Goal: Task Accomplishment & Management: Use online tool/utility

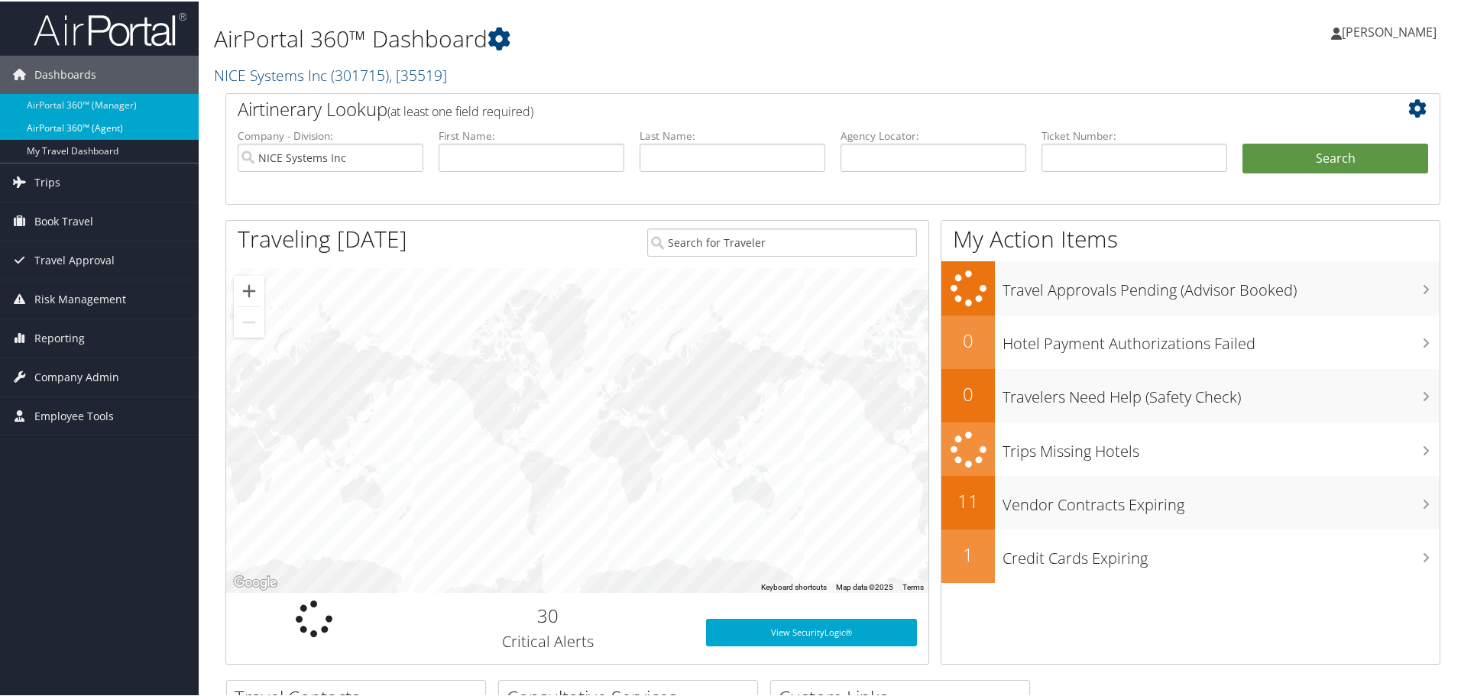
click at [64, 125] on link "AirPortal 360™ (Agent)" at bounding box center [99, 126] width 199 height 23
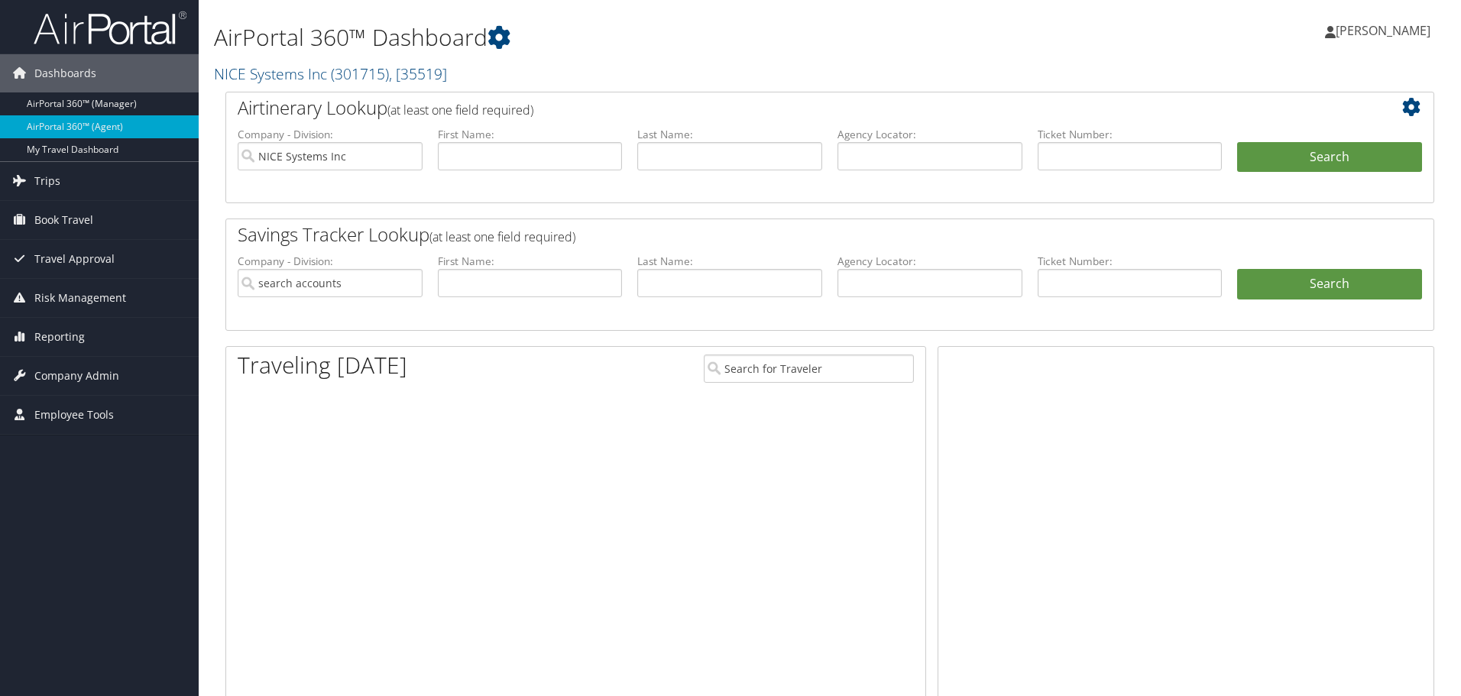
type input "NICE Systems Inc"
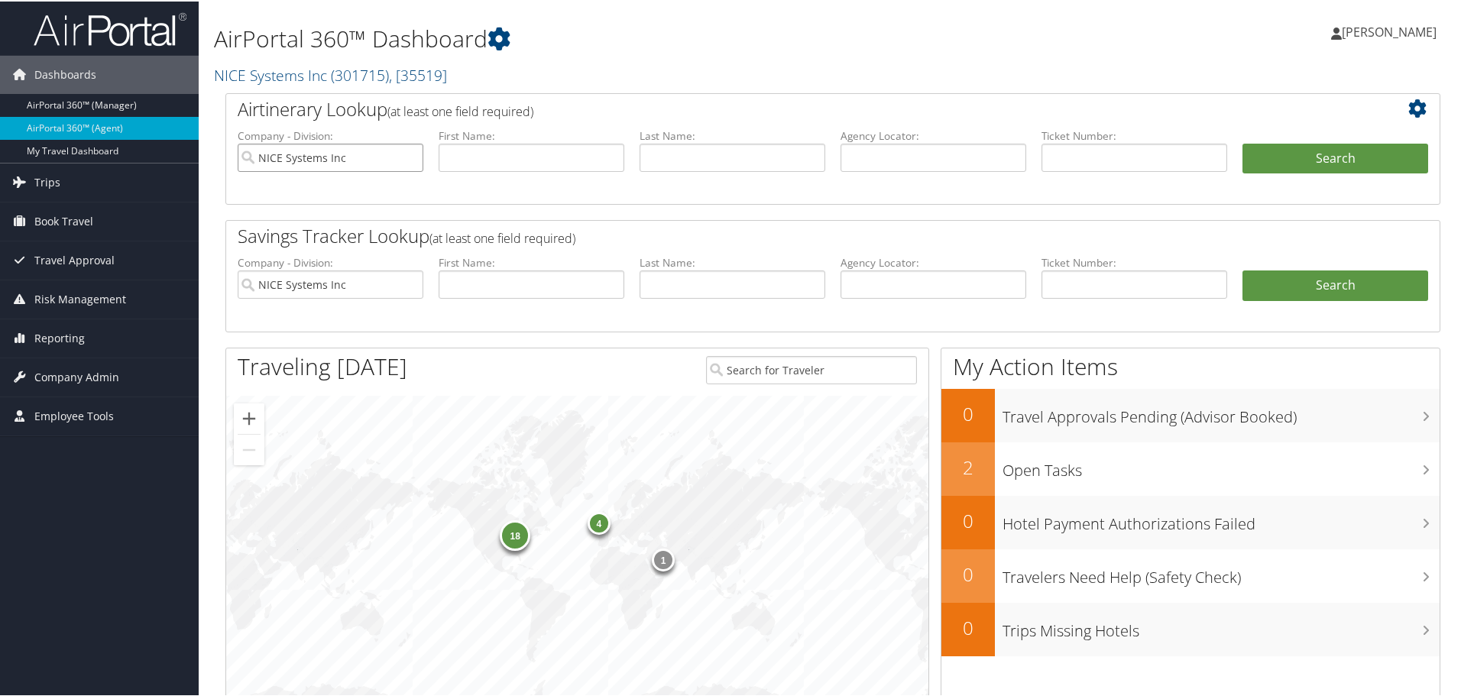
click at [412, 158] on input "NICE Systems Inc" at bounding box center [331, 156] width 186 height 28
click at [906, 167] on input "text" at bounding box center [934, 156] width 186 height 28
type input "dfgvbp"
click at [1243, 142] on button "Search" at bounding box center [1336, 157] width 186 height 31
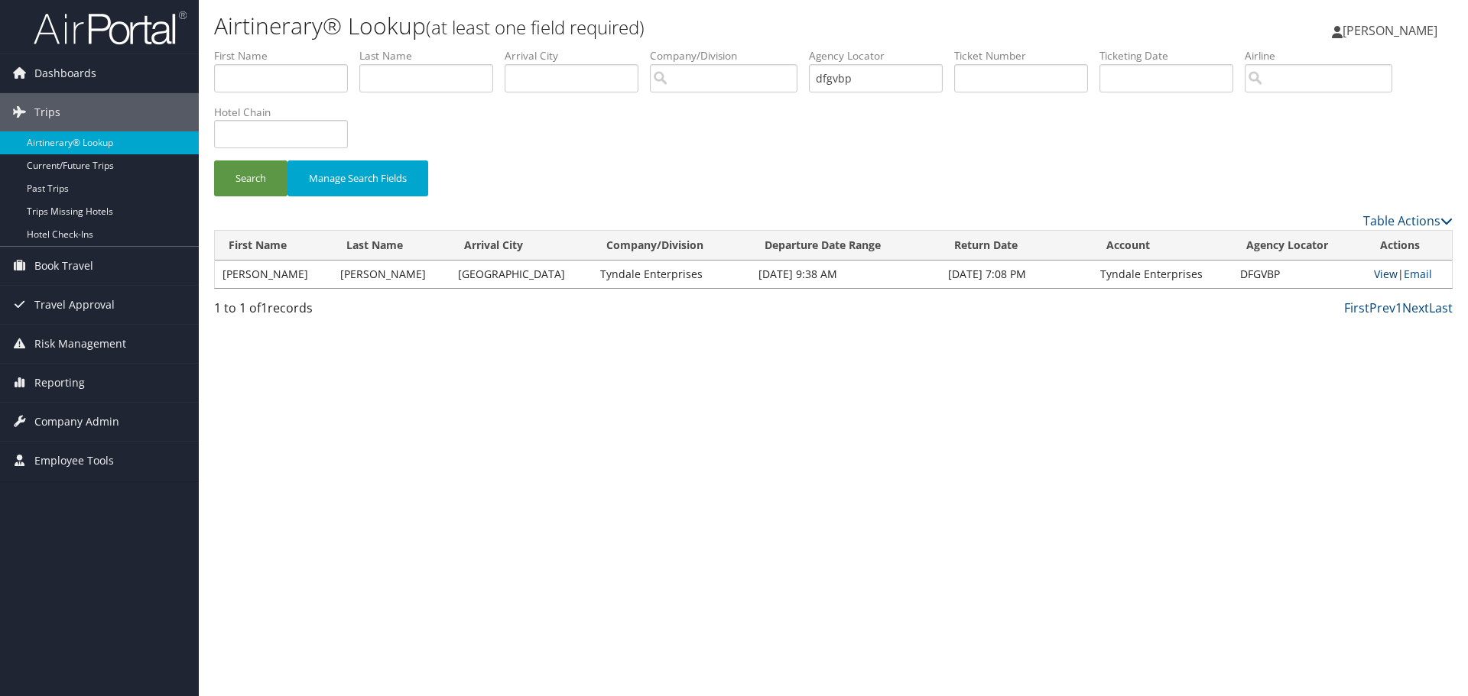
click at [1375, 274] on link "View" at bounding box center [1386, 274] width 24 height 15
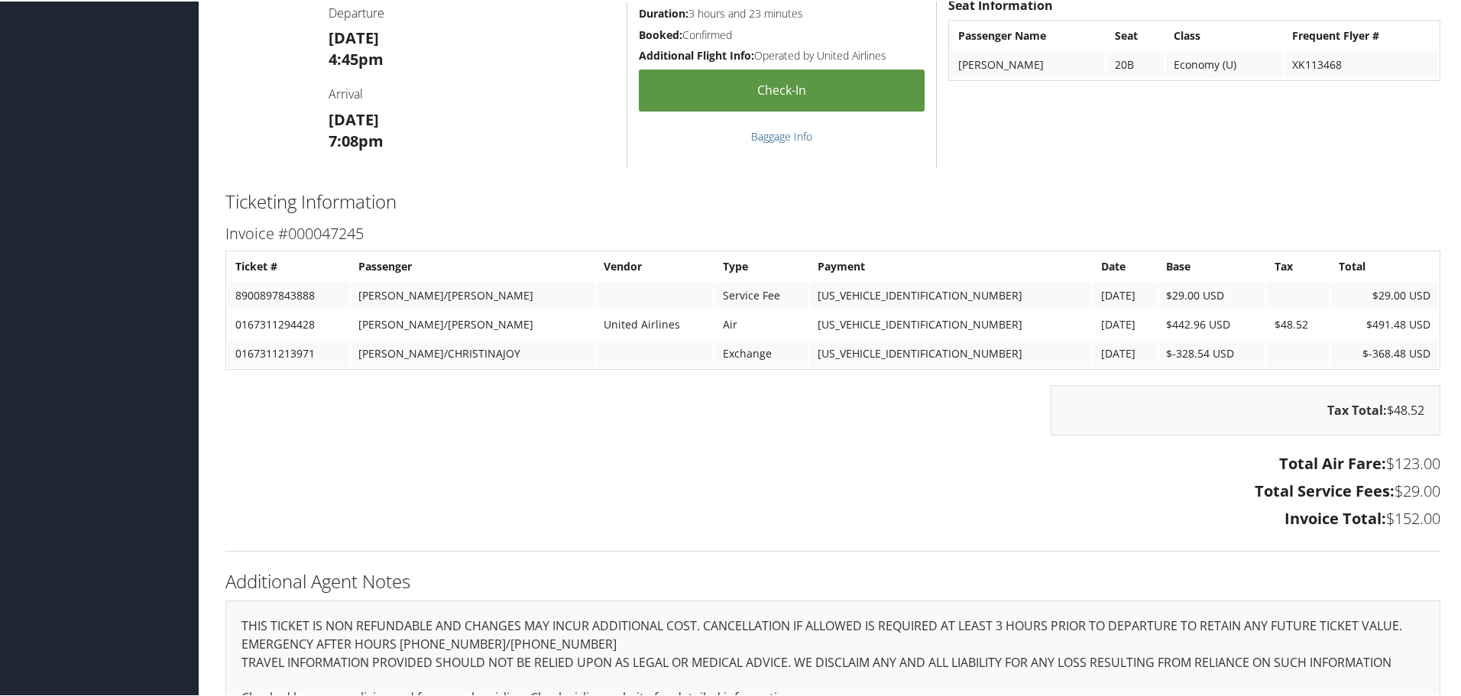
scroll to position [1378, 0]
